Goal: Find specific page/section: Find specific page/section

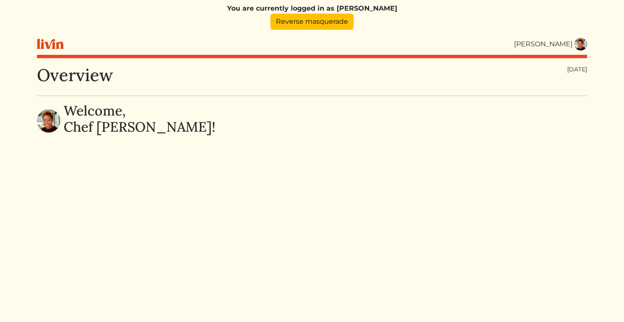
click at [579, 46] on img at bounding box center [581, 44] width 13 height 13
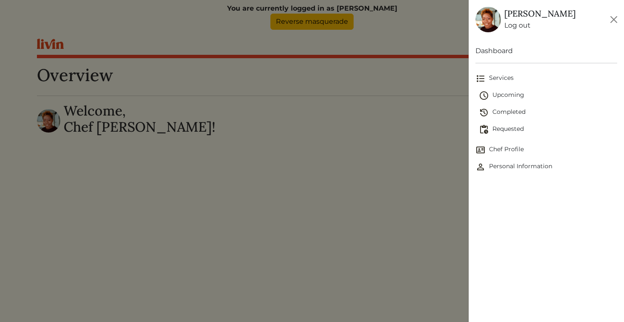
click at [499, 117] on span "Completed" at bounding box center [548, 112] width 139 height 10
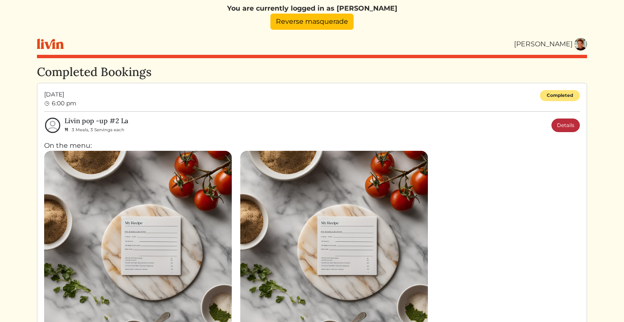
click at [566, 124] on link "Details" at bounding box center [566, 125] width 28 height 14
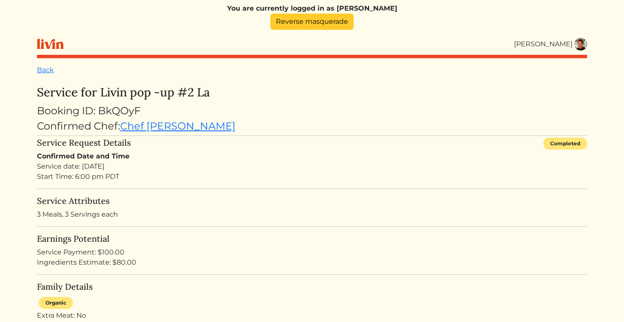
click at [293, 25] on link "Reverse masquerade" at bounding box center [311, 22] width 83 height 16
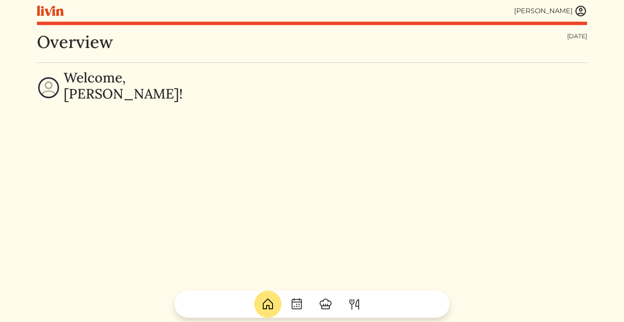
click at [584, 12] on img at bounding box center [581, 11] width 13 height 13
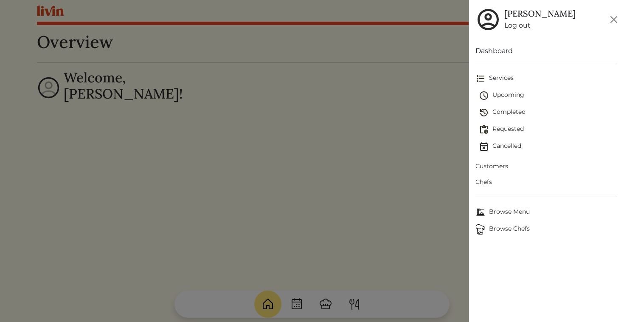
click at [508, 110] on span "Completed" at bounding box center [548, 112] width 139 height 10
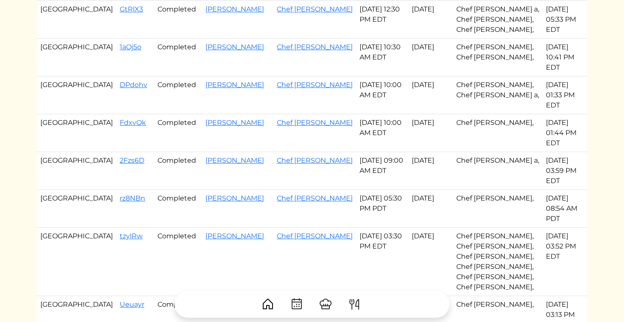
scroll to position [448, 0]
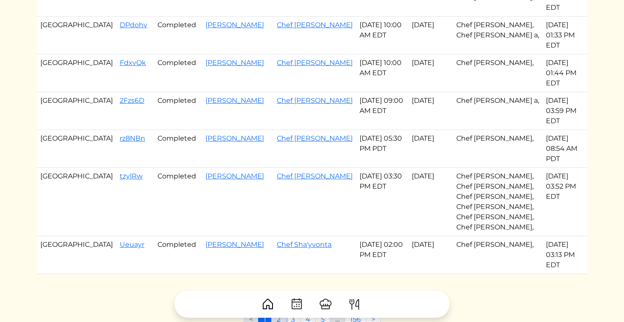
click at [280, 311] on link "2" at bounding box center [278, 319] width 15 height 16
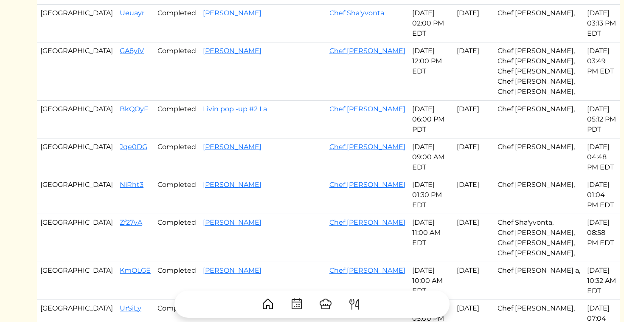
scroll to position [82, 0]
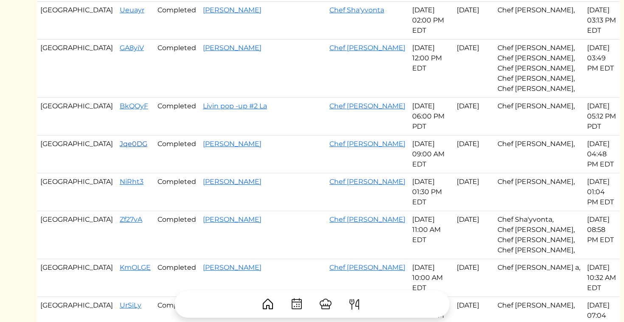
click at [120, 140] on link "Jqe0DG" at bounding box center [134, 144] width 28 height 8
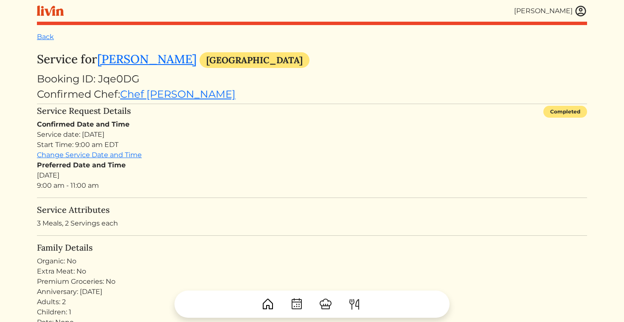
click at [48, 43] on div "Back Service for [PERSON_NAME] [GEOGRAPHIC_DATA] Booking ID: Jqe0DG Confirmed C…" at bounding box center [312, 298] width 550 height 532
click at [46, 38] on link "Back" at bounding box center [45, 37] width 17 height 8
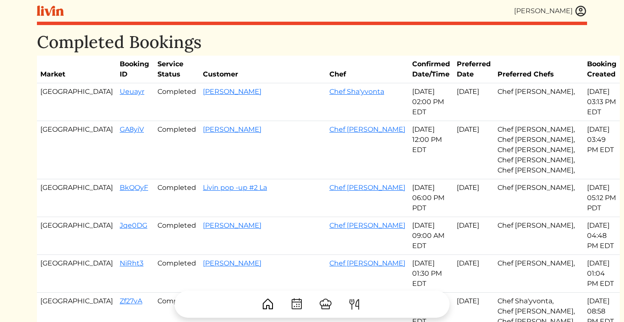
click at [577, 12] on img at bounding box center [581, 11] width 13 height 13
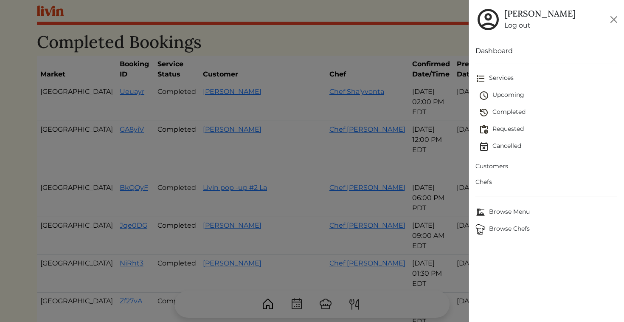
click at [487, 183] on span "Chefs" at bounding box center [547, 181] width 142 height 9
